Goal: Find specific page/section: Find specific page/section

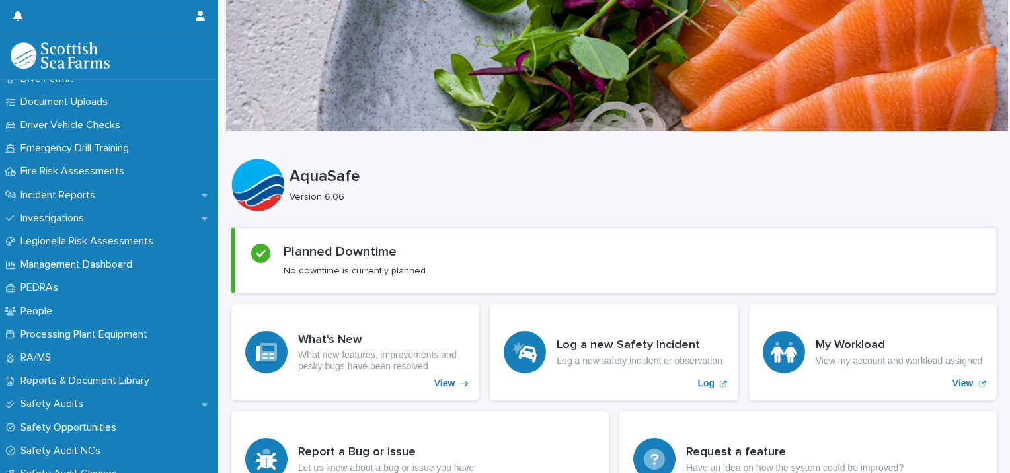
scroll to position [417, 0]
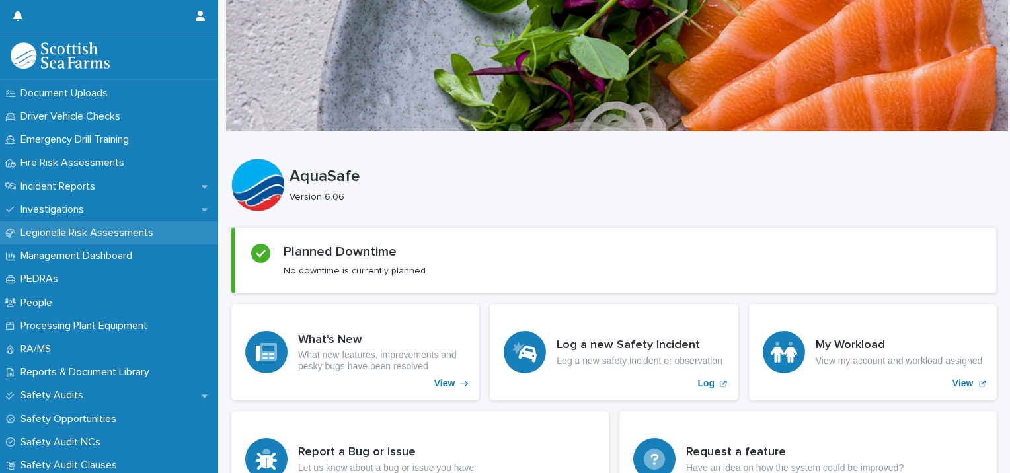
click at [97, 230] on p "Legionella Risk Assessments" at bounding box center [89, 233] width 149 height 13
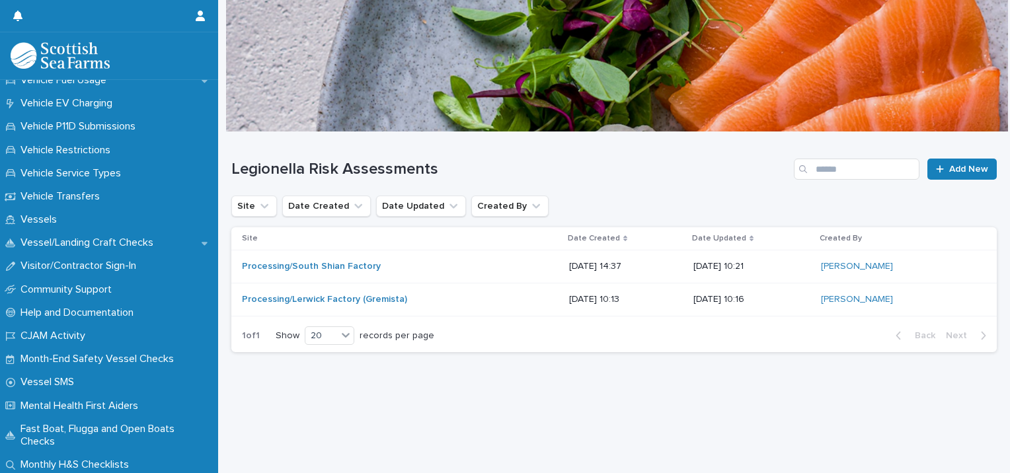
scroll to position [1085, 0]
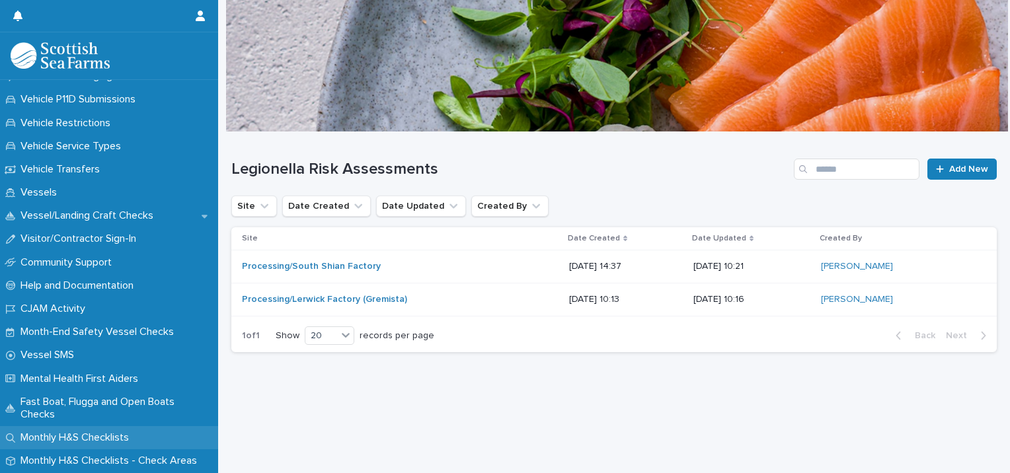
click at [124, 436] on p "Monthly H&S Checklists" at bounding box center [77, 438] width 124 height 13
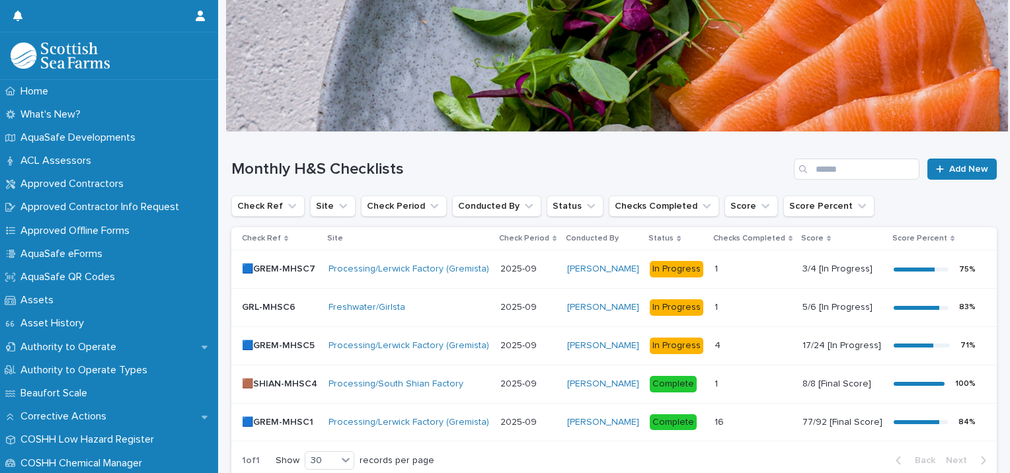
click at [337, 193] on div "Monthly H&S Checklists Add New" at bounding box center [614, 163] width 766 height 63
click at [337, 200] on icon "Site" at bounding box center [343, 206] width 13 height 13
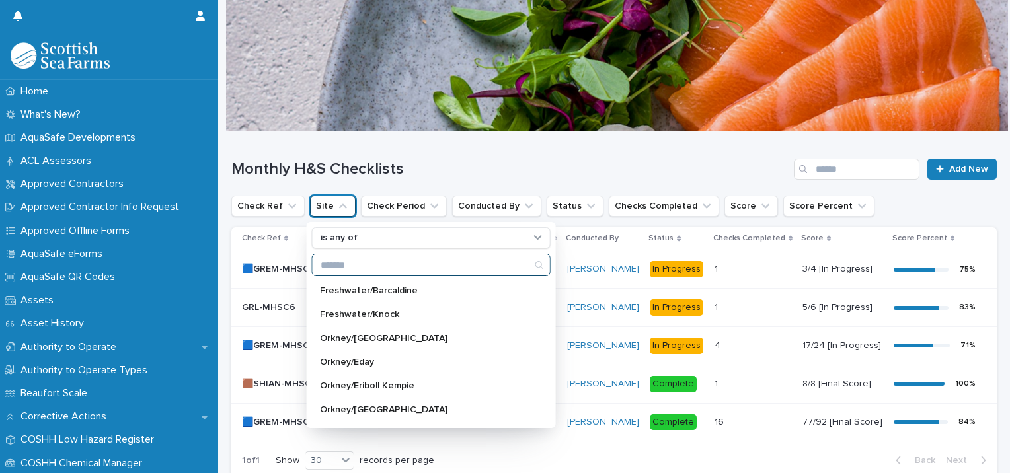
click at [415, 262] on input "Search" at bounding box center [431, 265] width 237 height 21
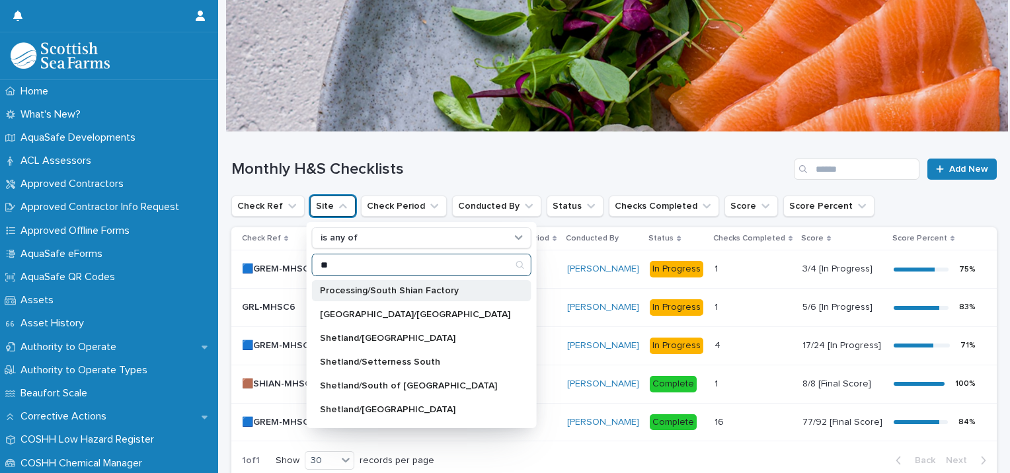
type input "**"
click at [399, 293] on p "Processing/South Shian Factory" at bounding box center [415, 290] width 190 height 9
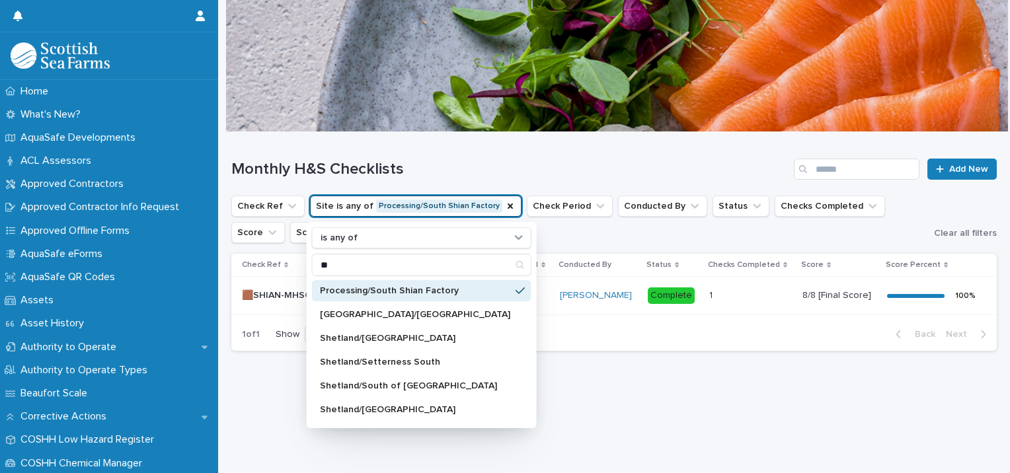
click at [561, 242] on ul "Check Ref Site is any of Processing/South Shian Factory is any of ** Processing…" at bounding box center [580, 219] width 703 height 53
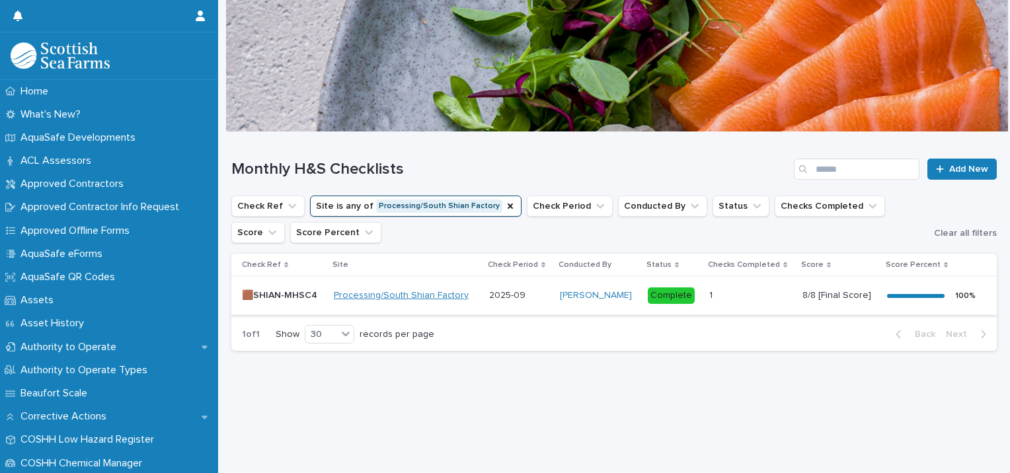
click at [360, 296] on link "Processing/South Shian Factory" at bounding box center [401, 295] width 135 height 11
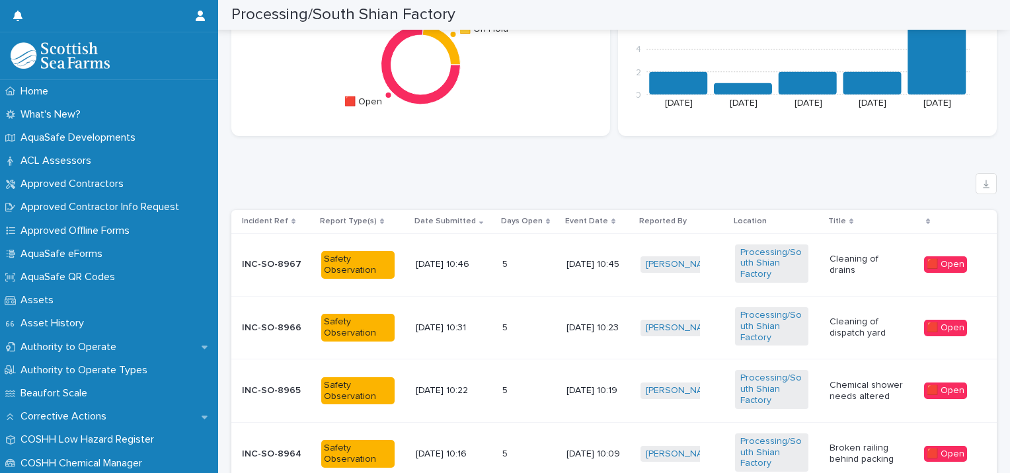
scroll to position [831, 0]
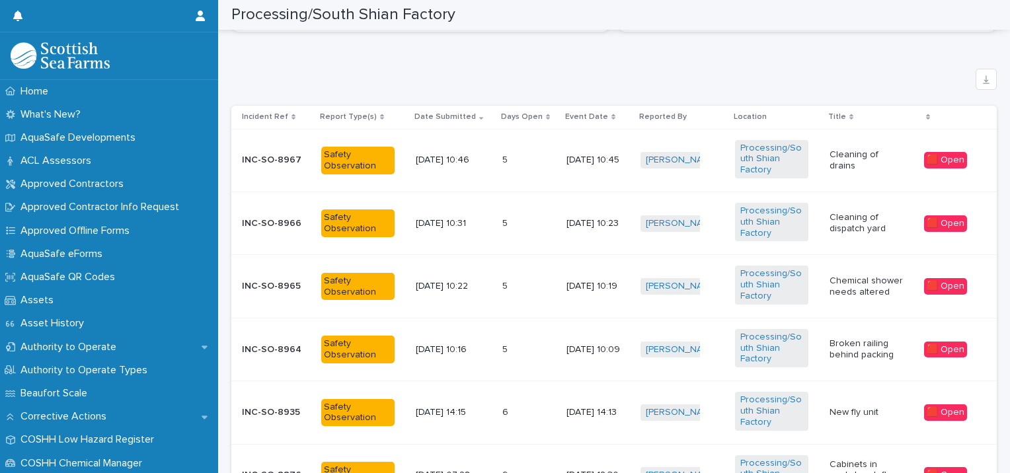
click at [930, 160] on div "🟥 Open" at bounding box center [945, 160] width 43 height 17
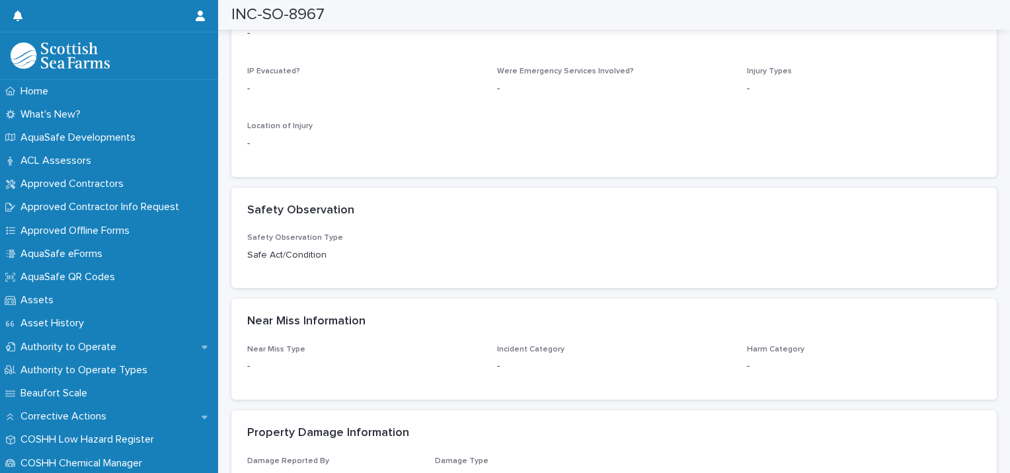
scroll to position [2086, 0]
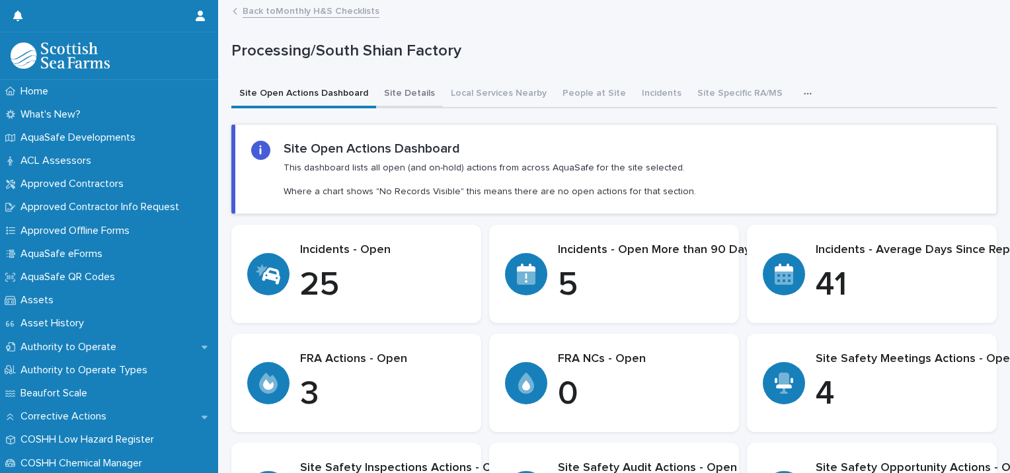
click at [392, 95] on button "Site Details" at bounding box center [409, 95] width 67 height 28
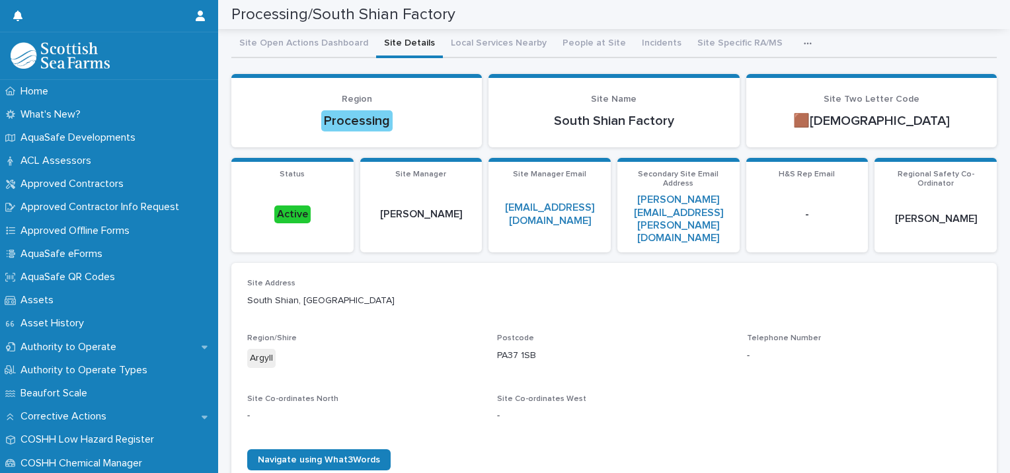
scroll to position [13, 0]
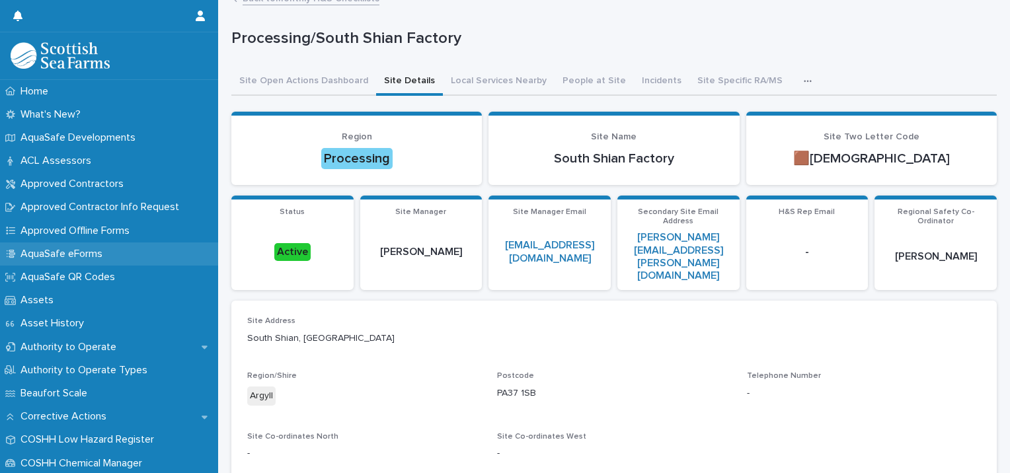
click at [115, 254] on div "AquaSafe eForms" at bounding box center [109, 254] width 218 height 23
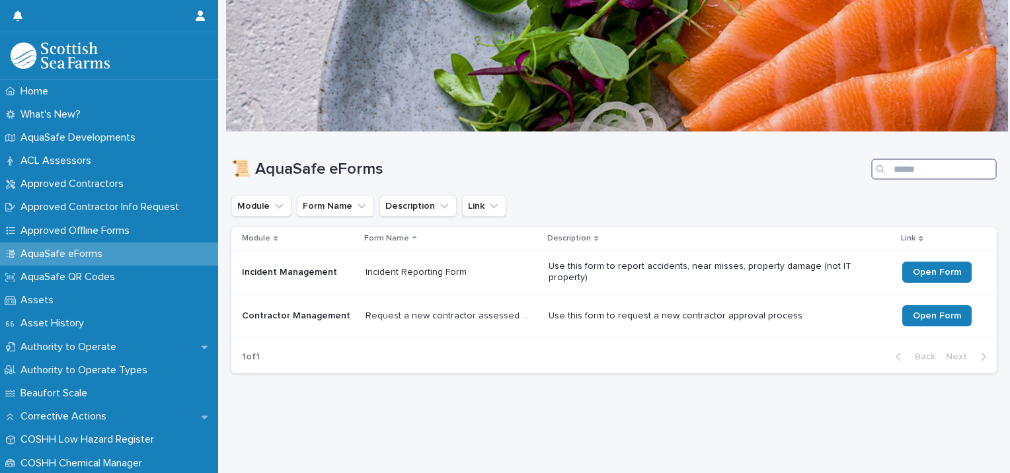
click at [912, 174] on input "Search" at bounding box center [934, 169] width 126 height 21
click at [101, 230] on p "Approved Offline Forms" at bounding box center [77, 231] width 125 height 13
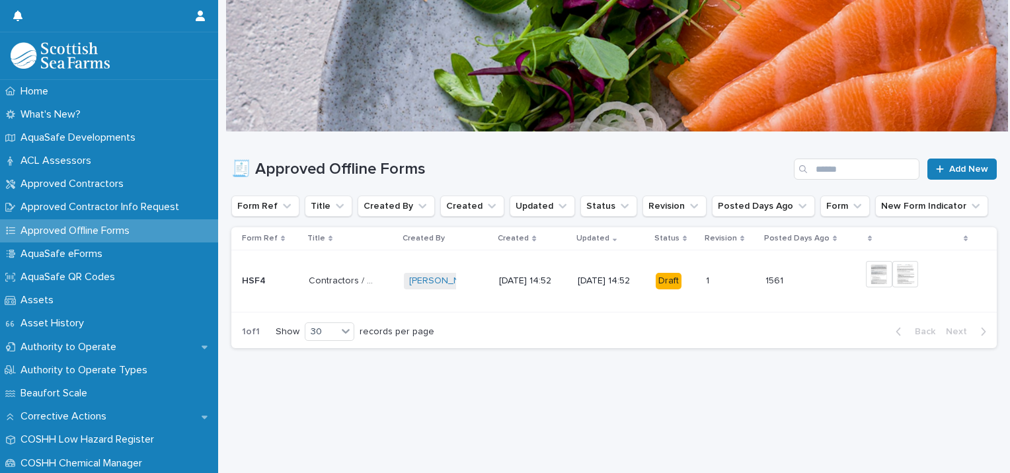
click at [513, 404] on div "Loading... Saving… Loading... Saving… 🧾 Approved Offline Forms Add New Form Ref…" at bounding box center [614, 286] width 779 height 308
click at [836, 171] on input "Search" at bounding box center [857, 169] width 126 height 21
click at [850, 169] on input "***" at bounding box center [857, 169] width 126 height 21
type input "*"
click at [113, 260] on p "AquaSafe eForms" at bounding box center [64, 254] width 98 height 13
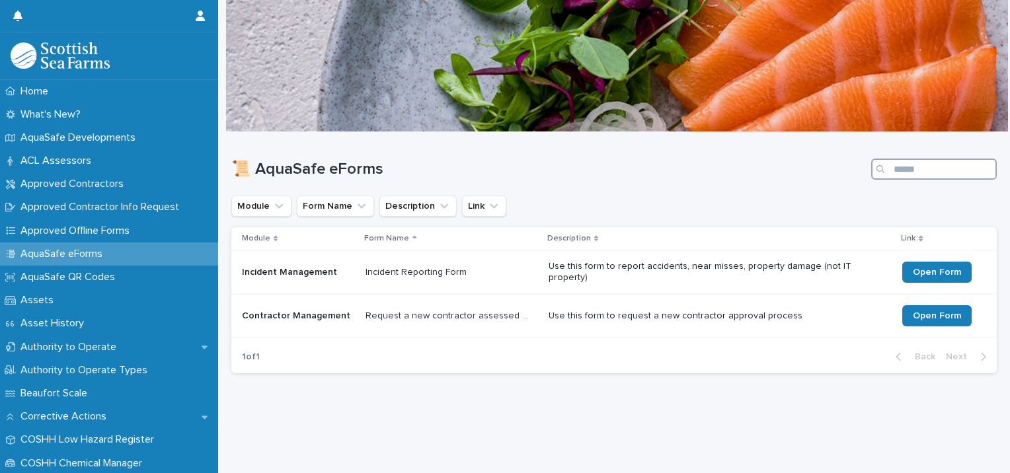
click at [909, 172] on input "Search" at bounding box center [934, 169] width 126 height 21
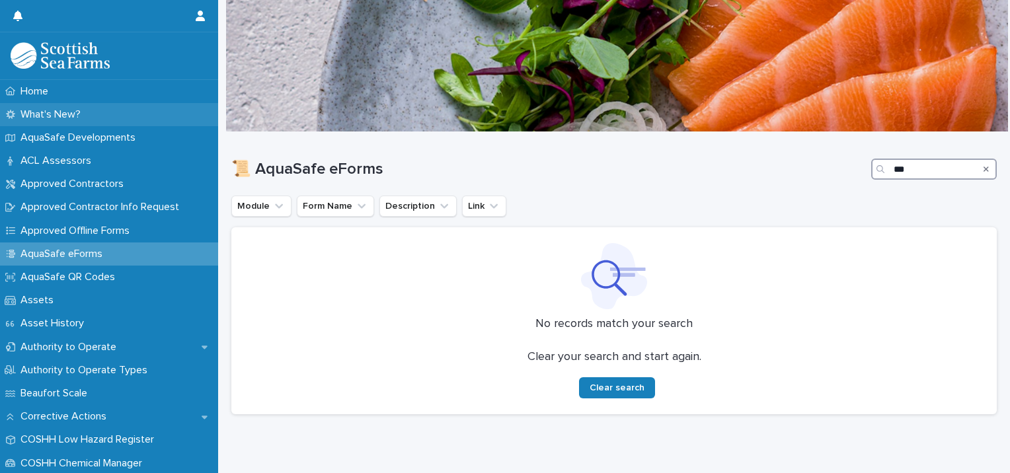
type input "***"
